Goal: Task Accomplishment & Management: Manage account settings

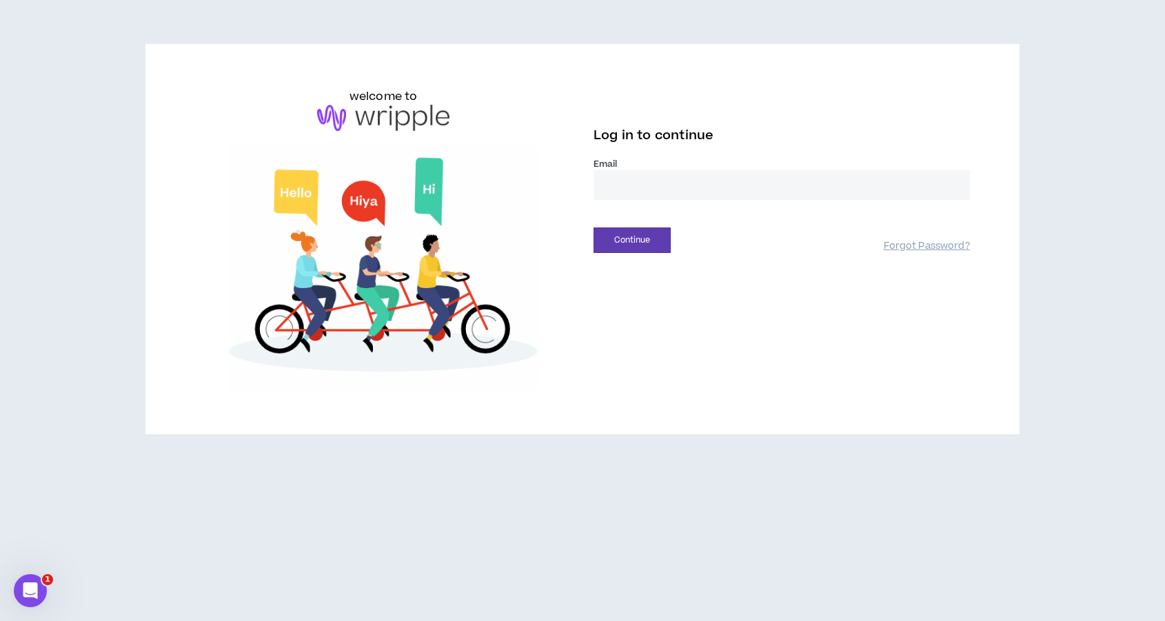
click at [678, 187] on input "email" at bounding box center [782, 185] width 376 height 30
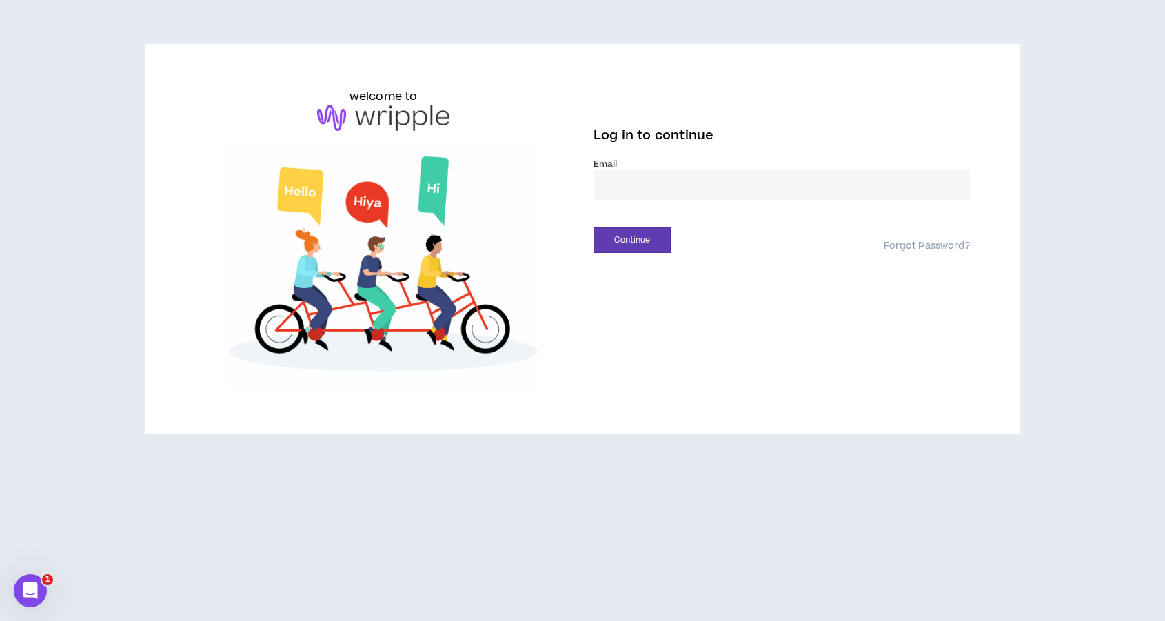
type input "**********"
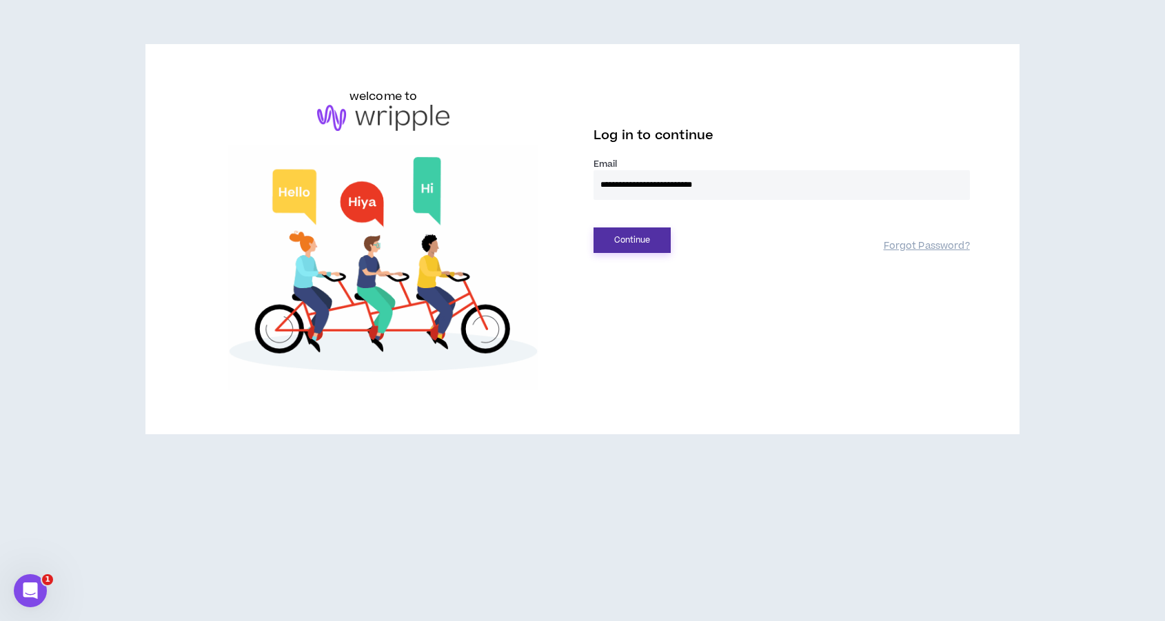
click at [629, 242] on button "Continue" at bounding box center [632, 241] width 77 height 26
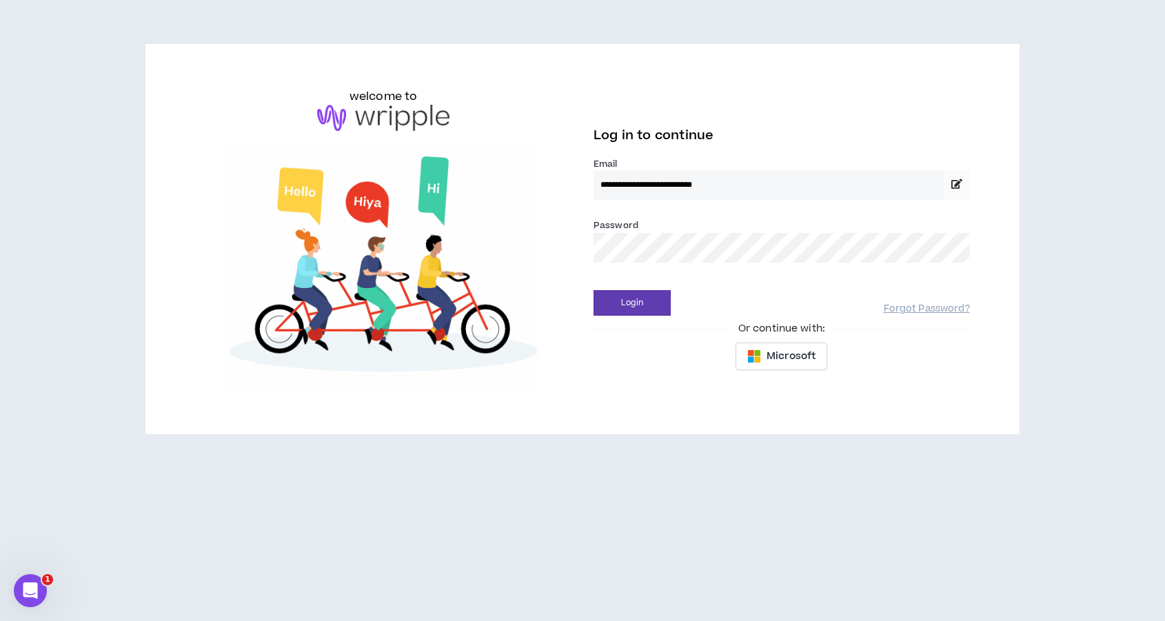
click at [594, 290] on button "Login" at bounding box center [632, 303] width 77 height 26
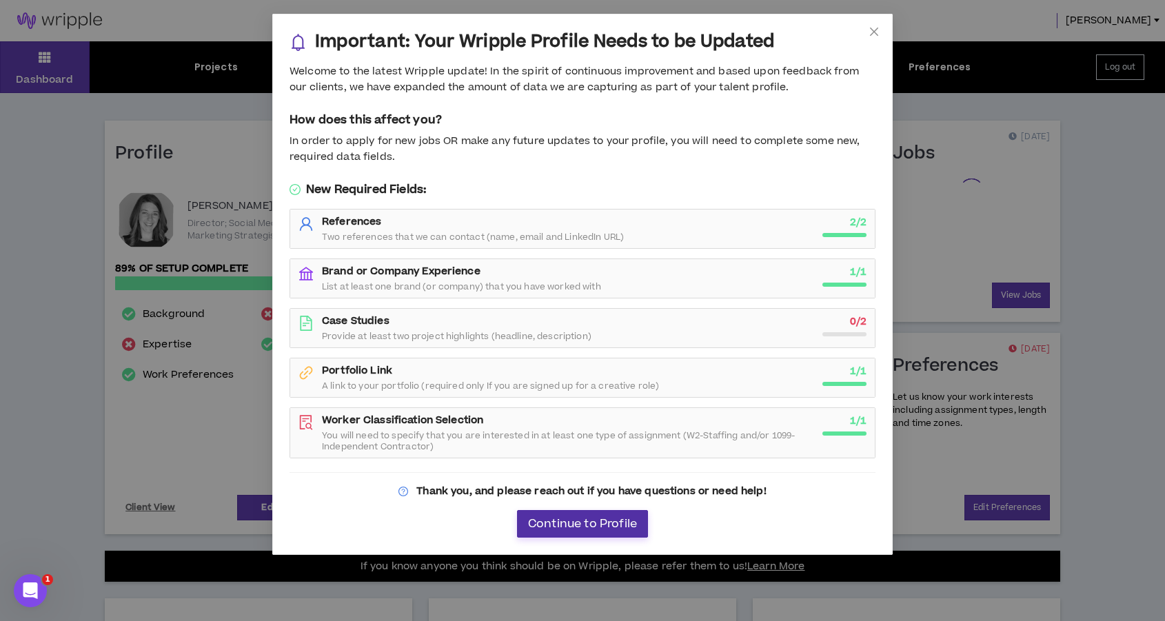
click at [583, 525] on span "Continue to Profile" at bounding box center [582, 524] width 109 height 13
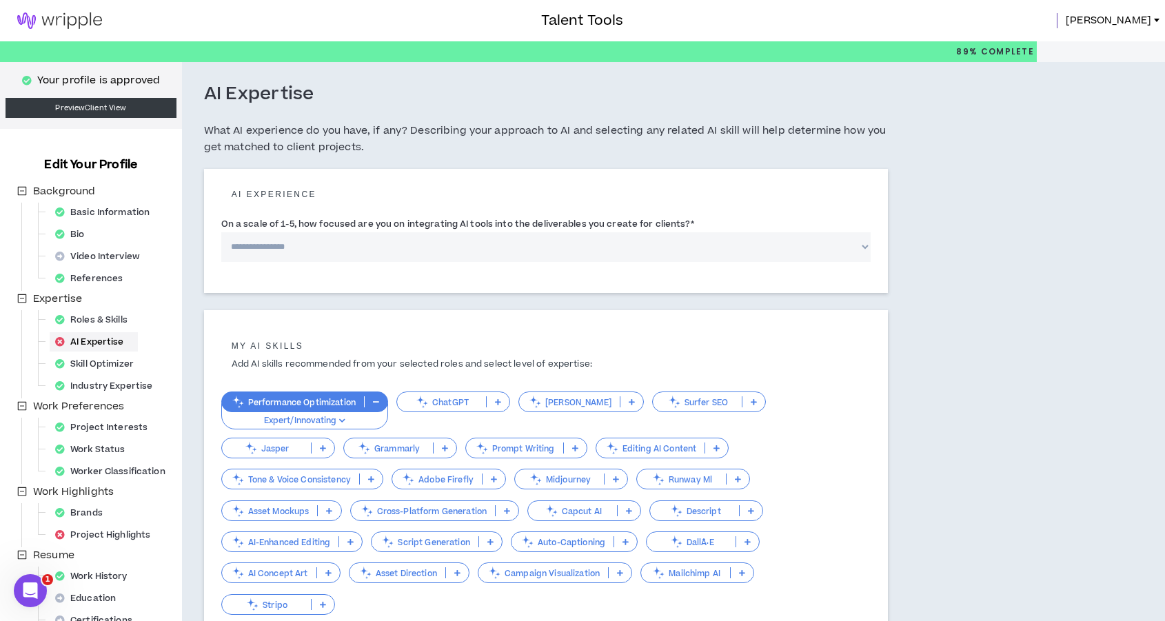
click at [79, 21] on img at bounding box center [59, 20] width 119 height 17
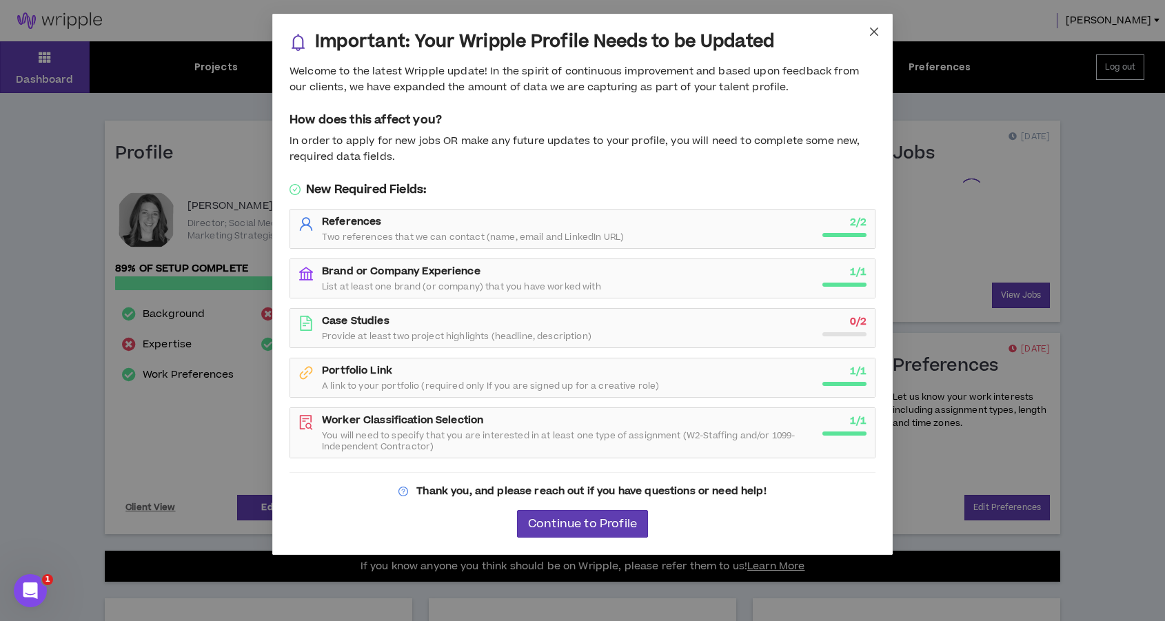
click at [871, 30] on icon "close" at bounding box center [874, 31] width 11 height 11
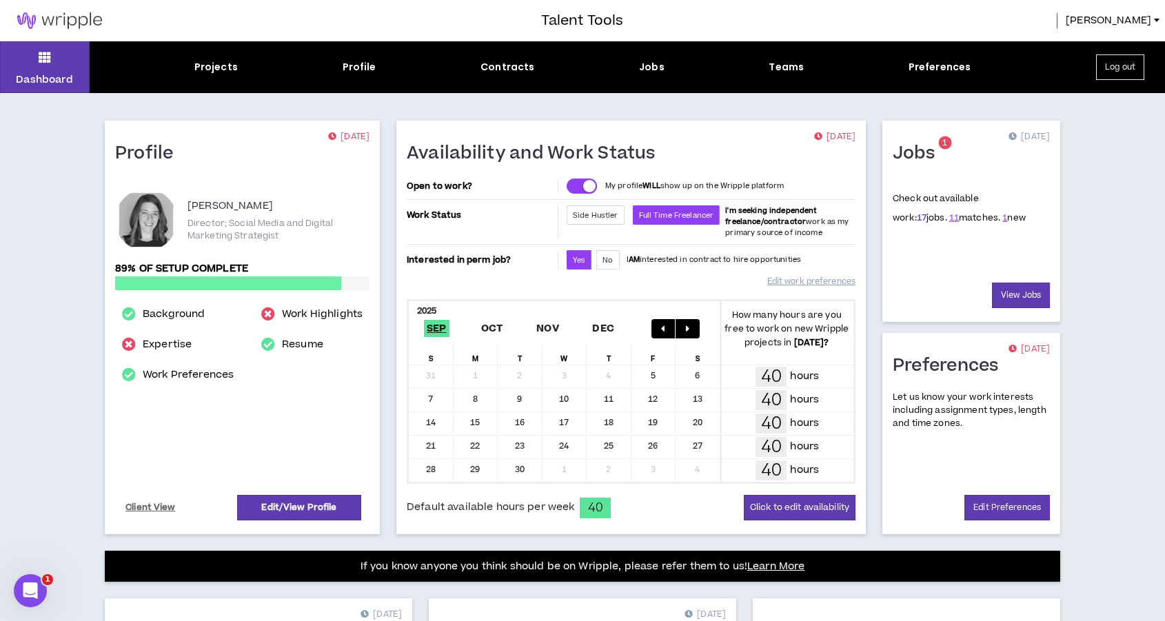
click at [917, 221] on link "17" at bounding box center [922, 218] width 10 height 12
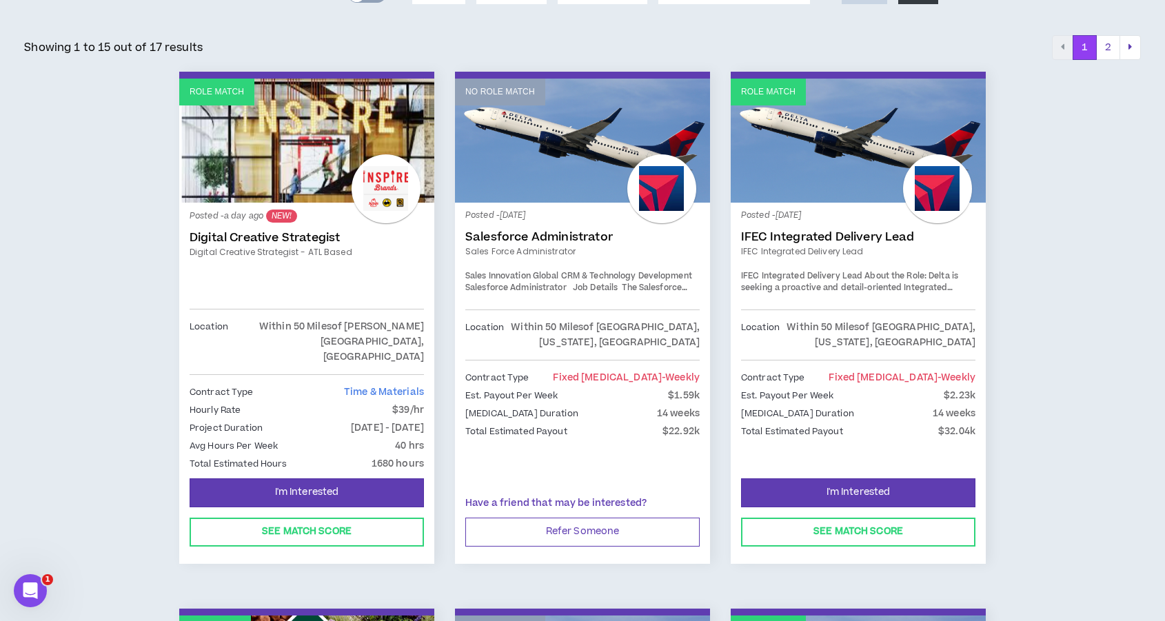
scroll to position [218, 0]
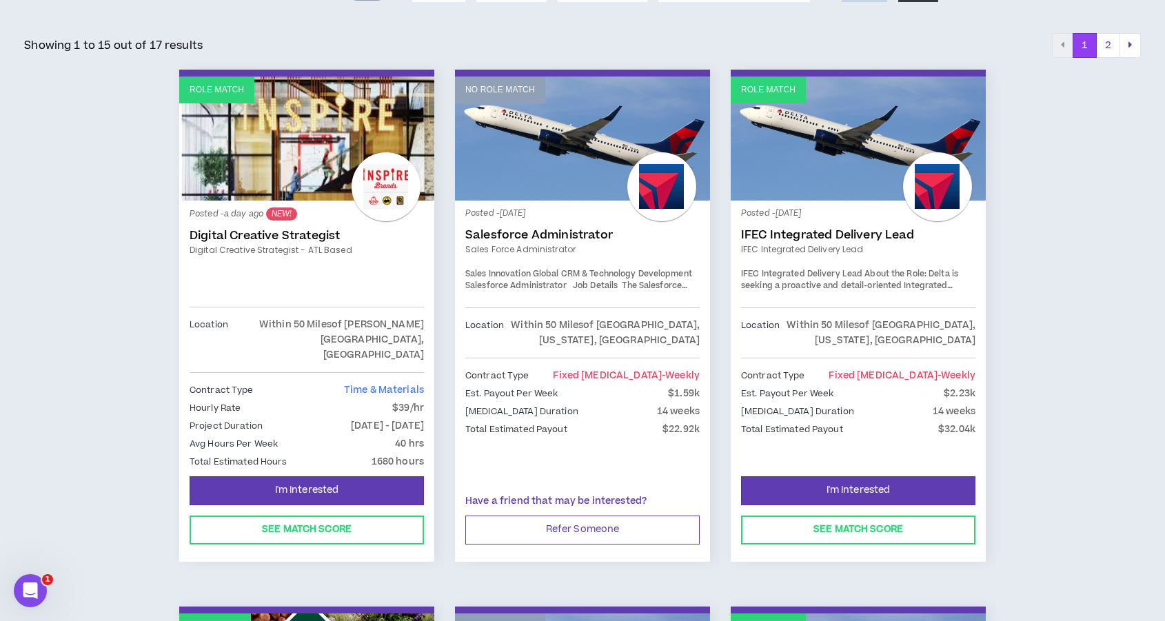
click at [670, 283] on span "The Salesforce Administrator will be responsible for the conceptual, logical, a…" at bounding box center [581, 365] width 232 height 170
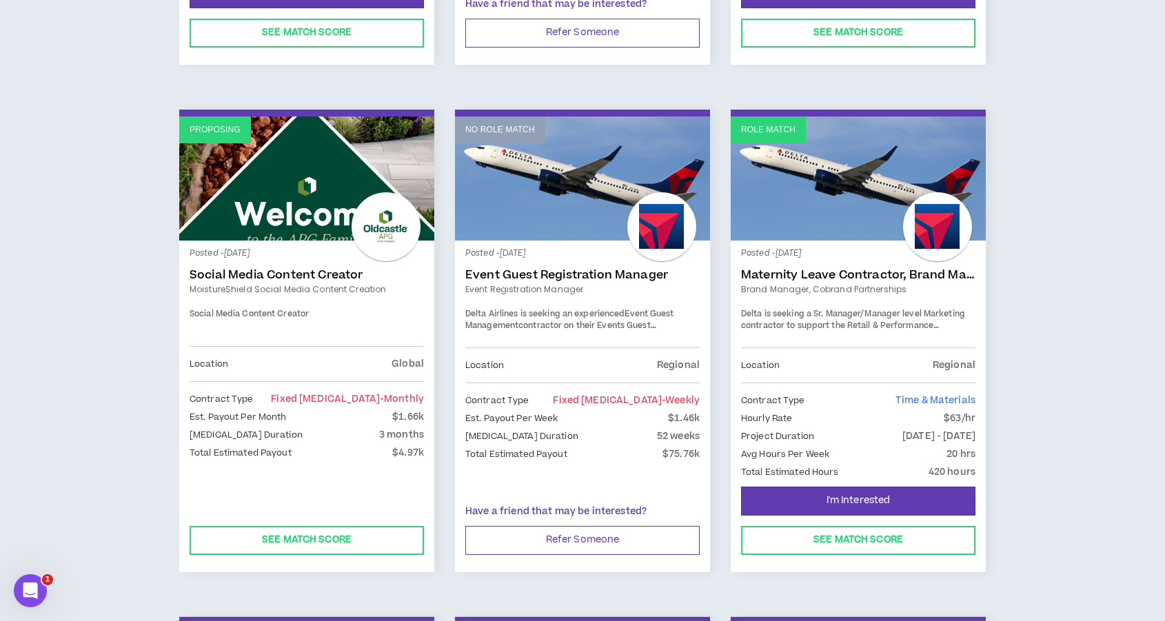
scroll to position [716, 0]
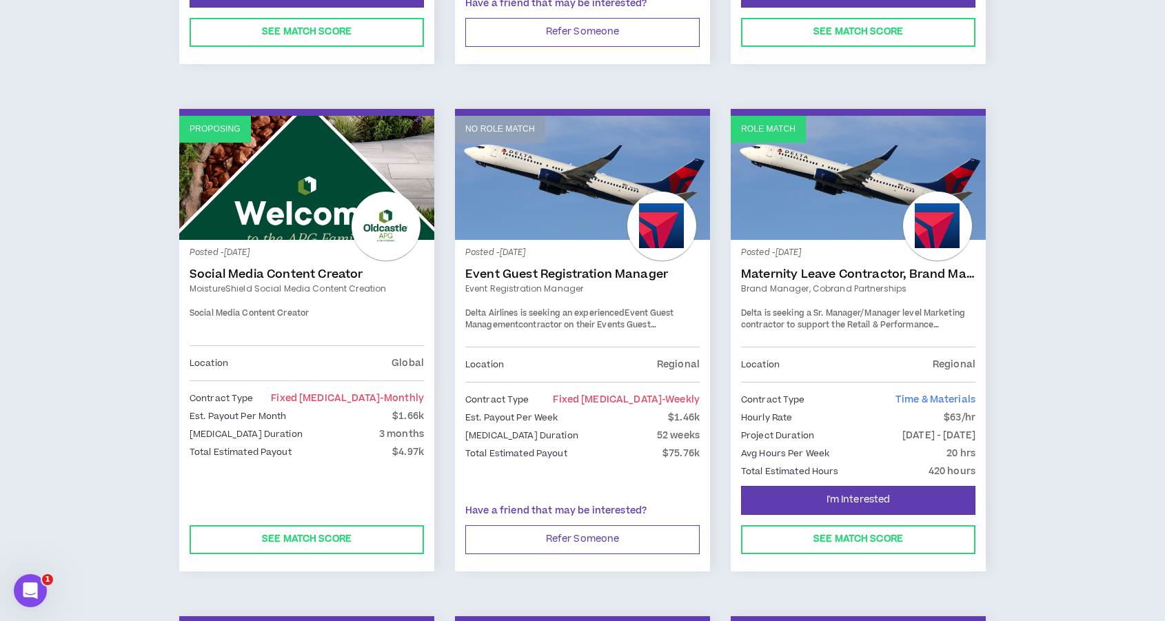
click at [629, 319] on span "contractor on their Events Guest Management team. This a 40hrs/week position wi…" at bounding box center [576, 349] width 223 height 60
click at [622, 265] on div "Posted - 16 days ago Event Guest Registration Manager Event Registration Manage…" at bounding box center [582, 298] width 234 height 97
click at [604, 268] on link "Event Guest Registration Manager" at bounding box center [582, 275] width 234 height 14
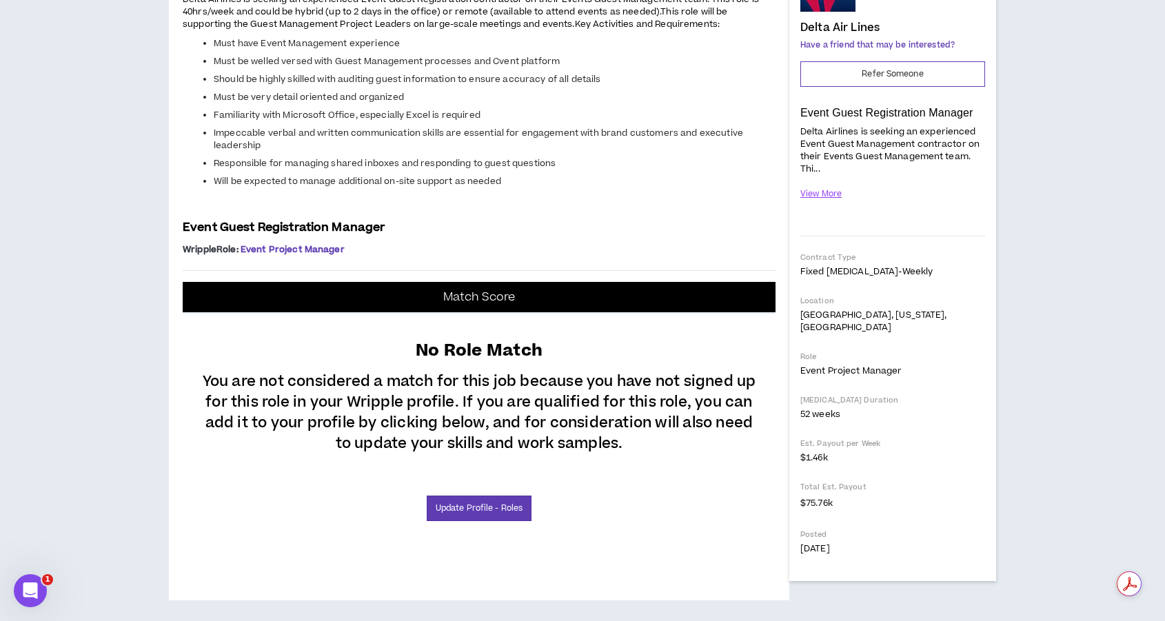
scroll to position [521, 0]
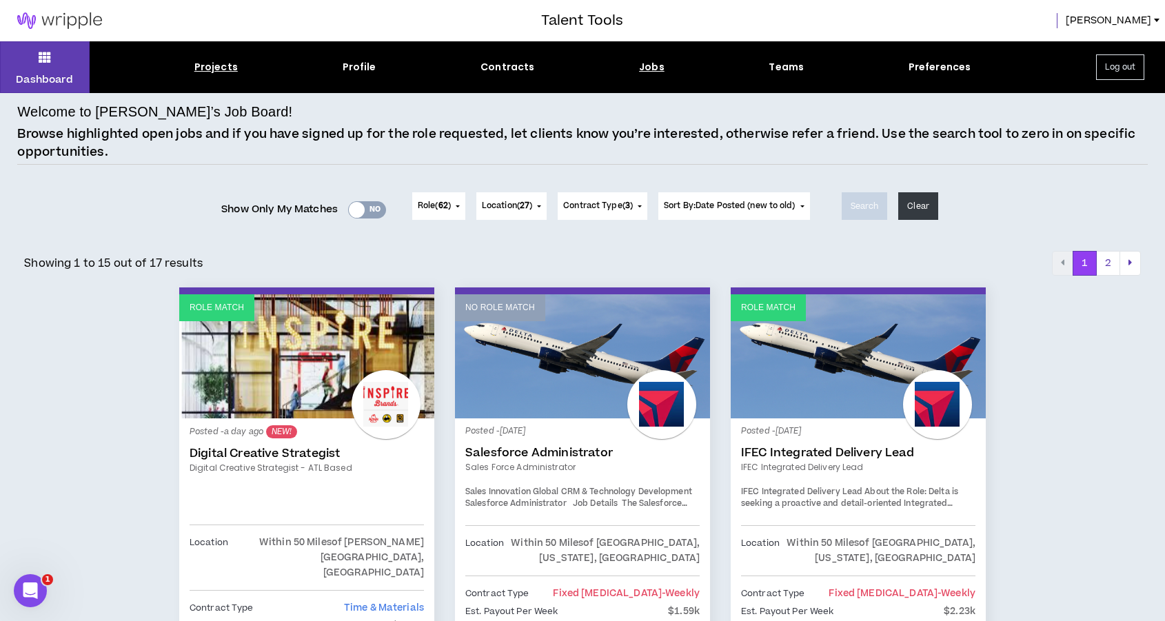
click at [207, 68] on div "Projects" at bounding box center [215, 67] width 43 height 14
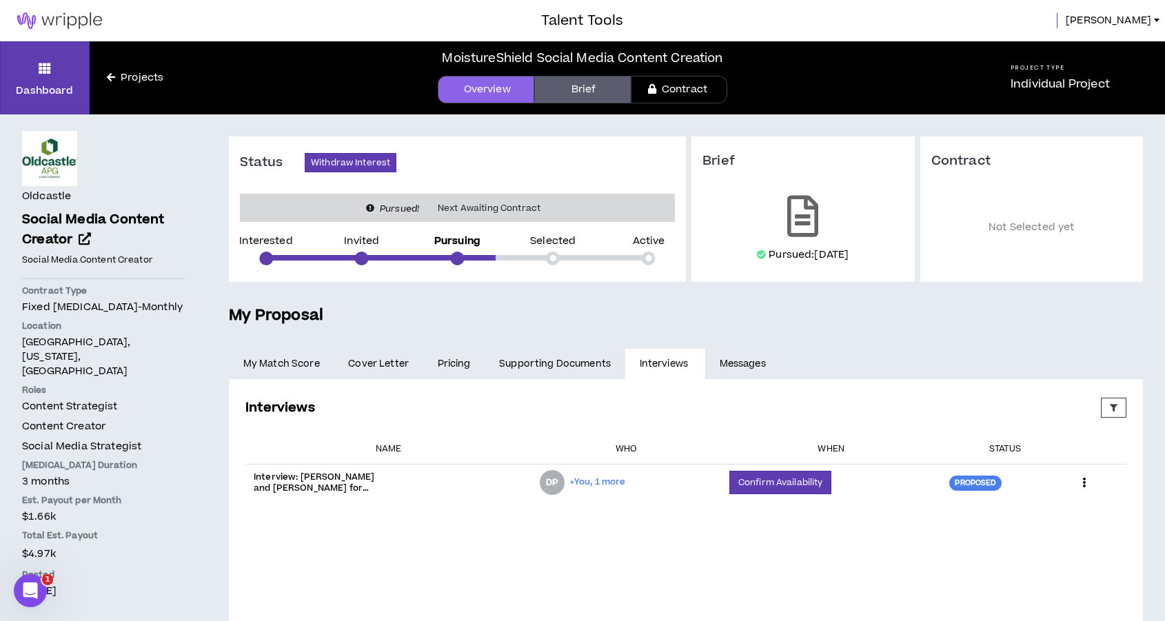
scroll to position [90, 0]
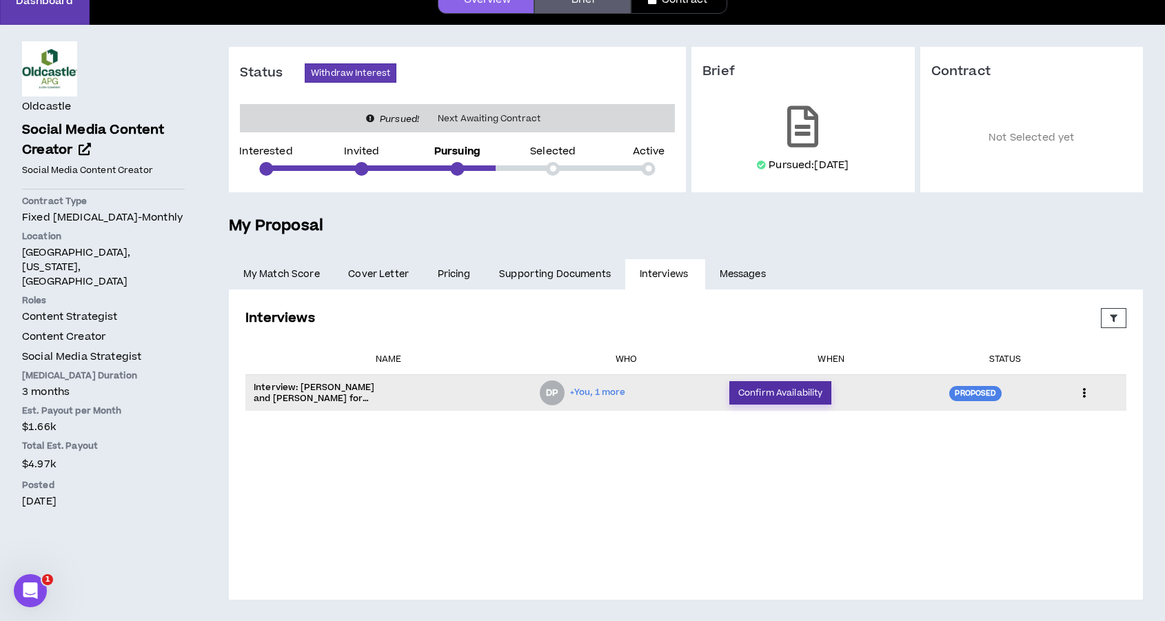
click at [757, 389] on button "Confirm Availability" at bounding box center [781, 392] width 102 height 23
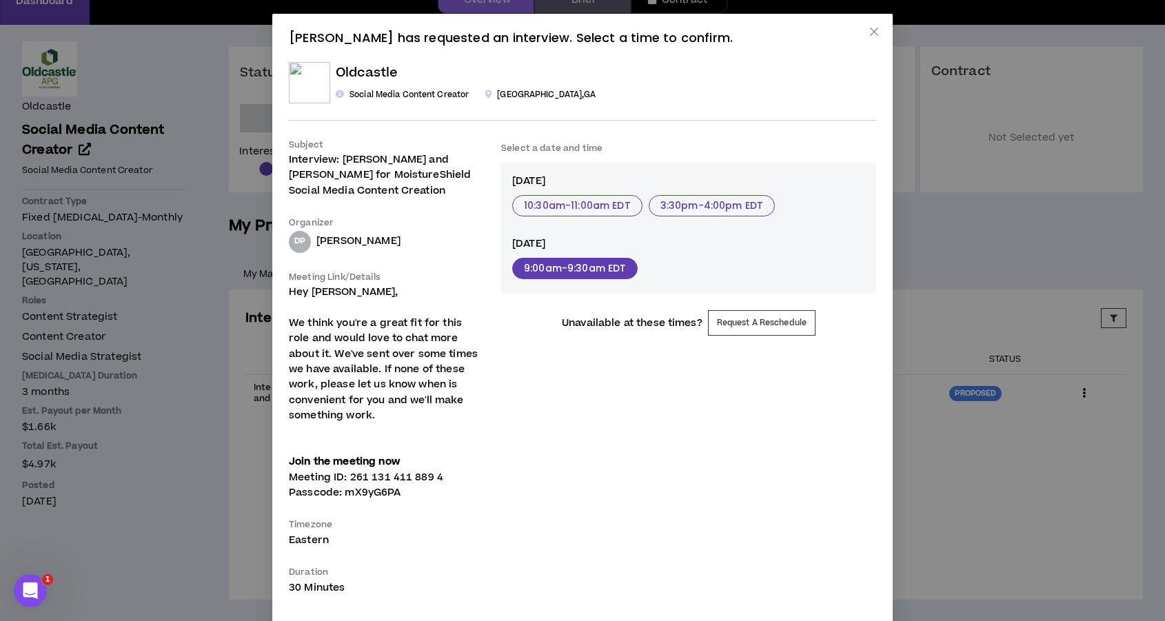
click at [562, 273] on button "9:00am - 9:30am EDT" at bounding box center [574, 268] width 125 height 21
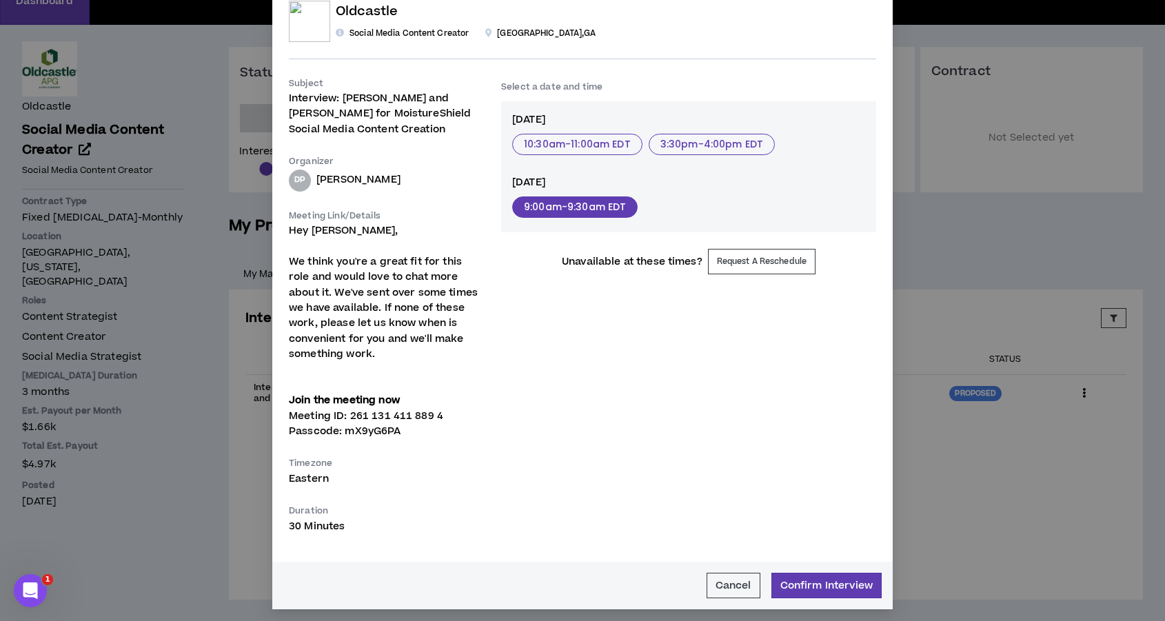
scroll to position [66, 0]
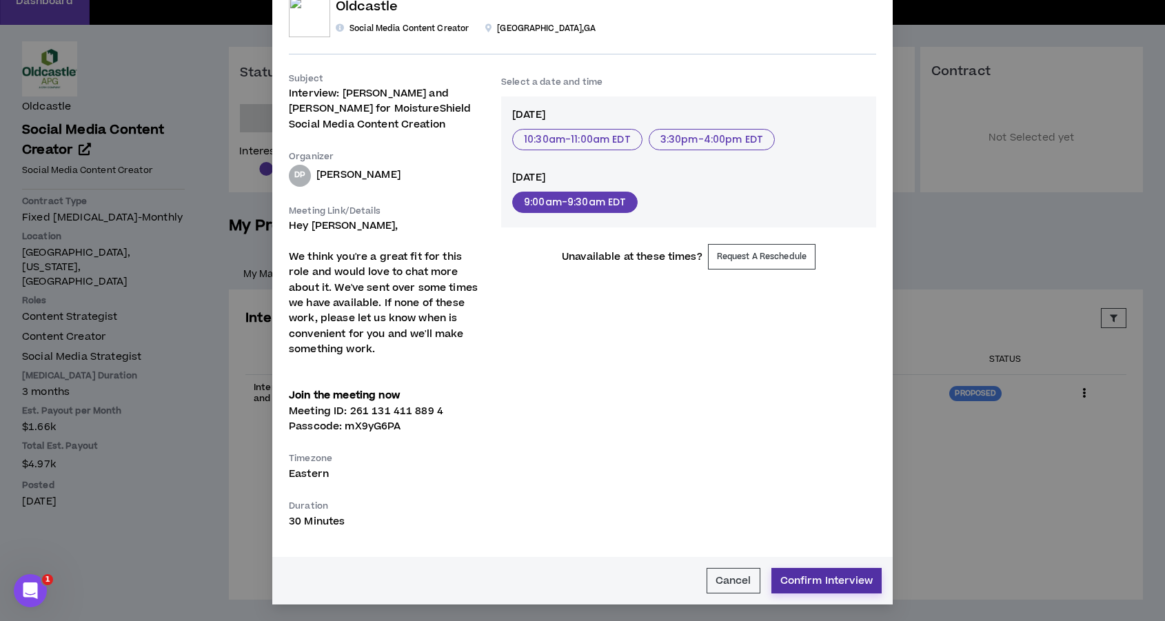
click at [822, 577] on button "Confirm Interview" at bounding box center [827, 581] width 110 height 26
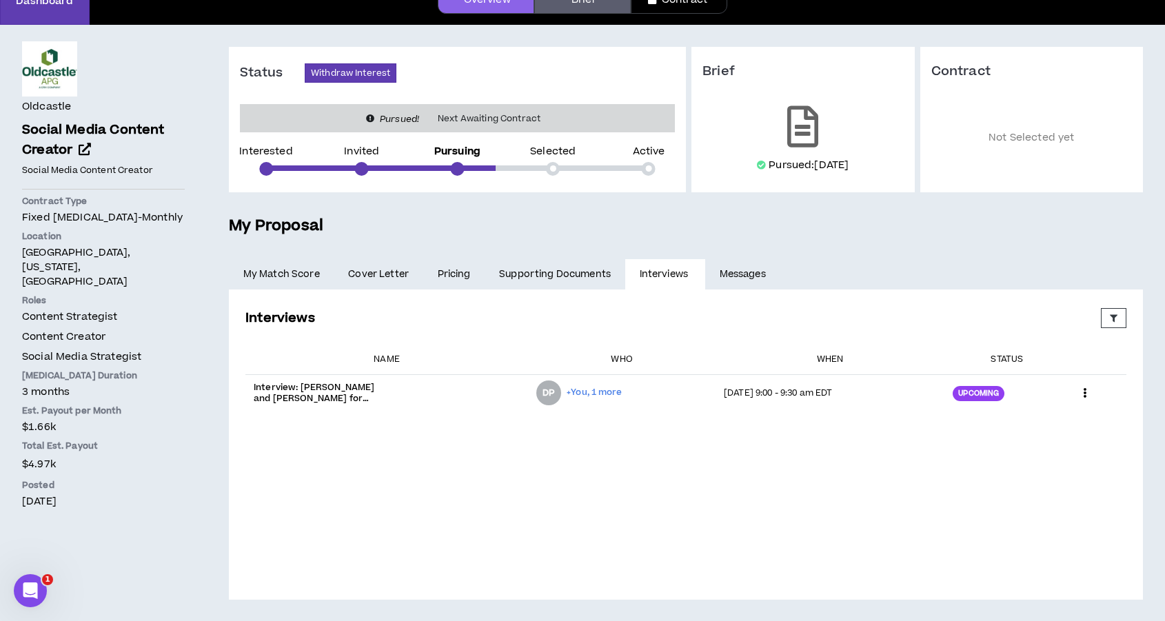
scroll to position [0, 0]
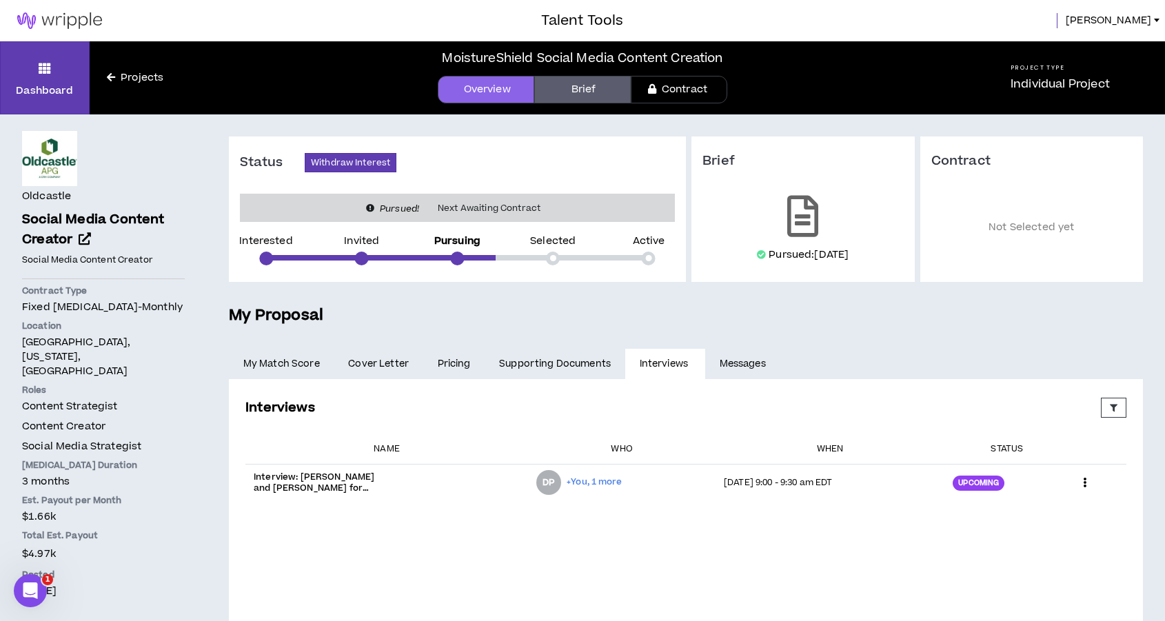
click at [40, 168] on div at bounding box center [49, 158] width 55 height 55
click at [124, 69] on div "Dashboard Projects" at bounding box center [105, 77] width 210 height 73
click at [110, 80] on icon at bounding box center [111, 77] width 8 height 10
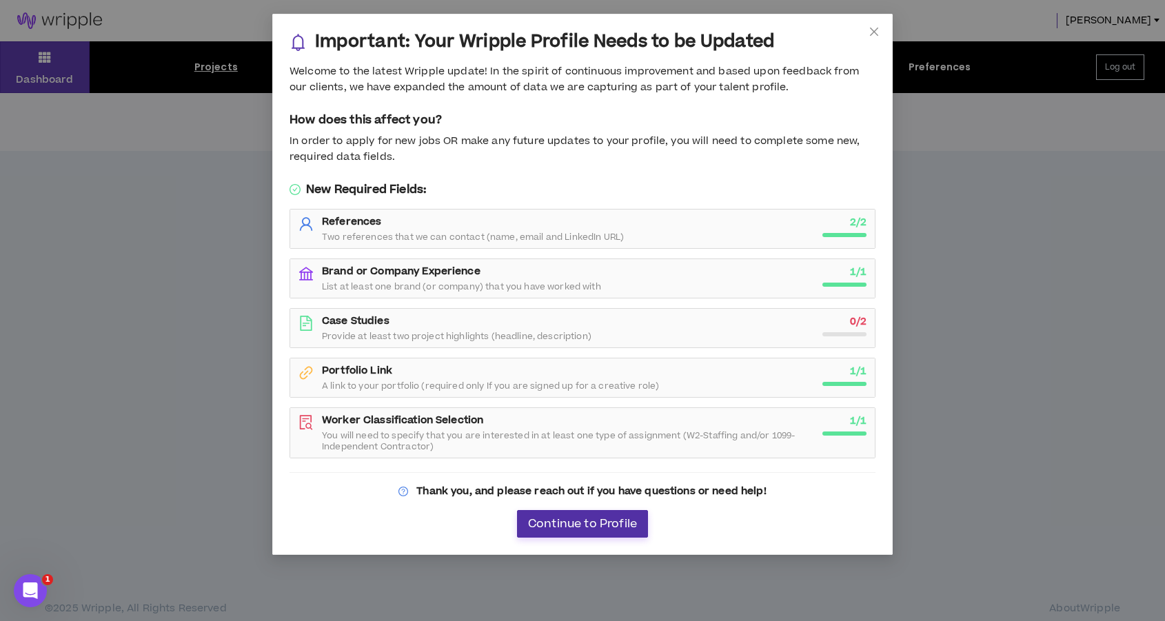
click at [590, 526] on span "Continue to Profile" at bounding box center [582, 524] width 109 height 13
